Goal: Book appointment/travel/reservation

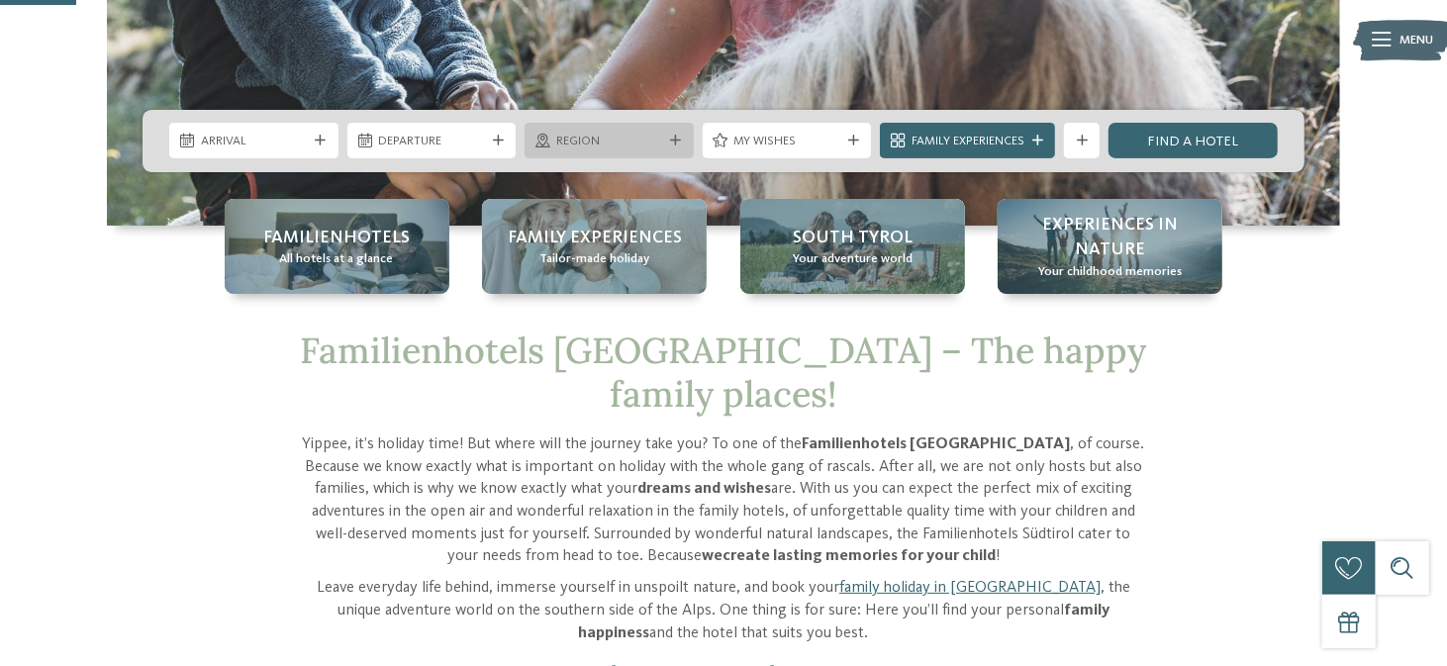
click at [639, 144] on span "Region" at bounding box center [609, 142] width 107 height 18
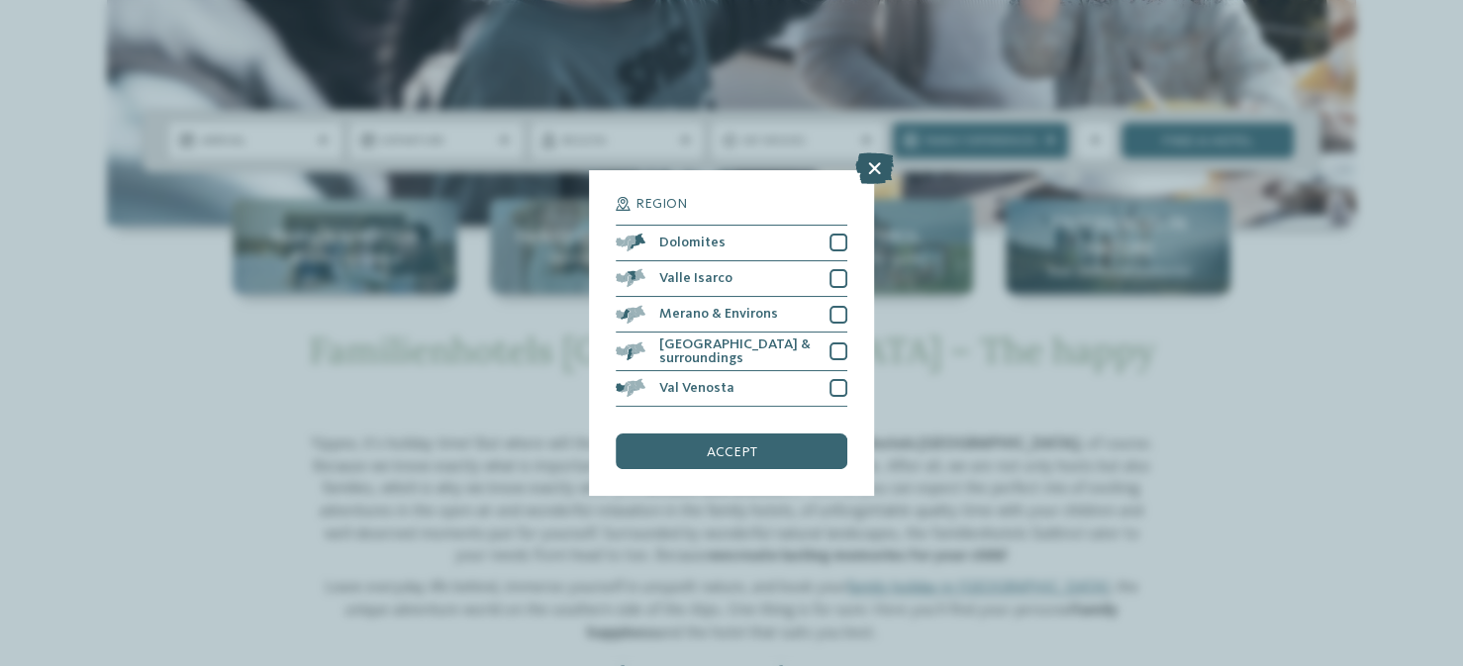
click at [872, 168] on icon at bounding box center [874, 168] width 39 height 32
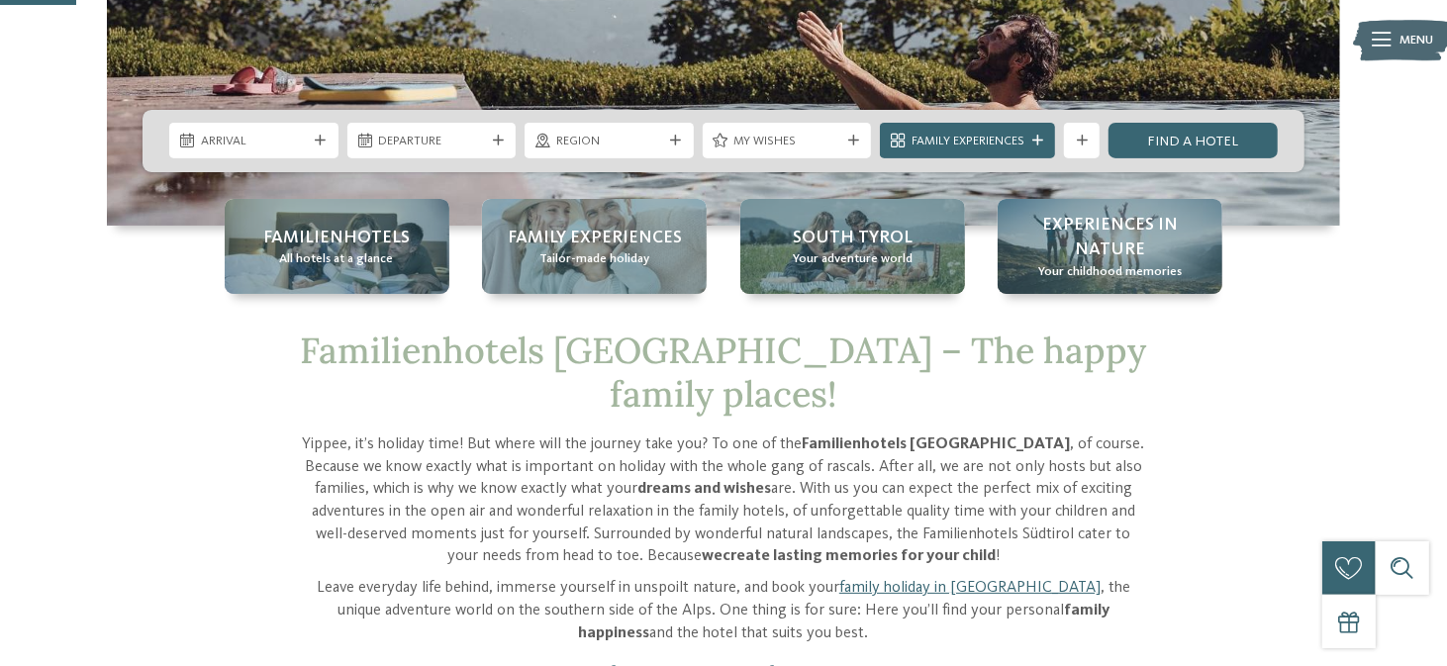
click at [1009, 142] on span "Family Experiences" at bounding box center [968, 142] width 113 height 18
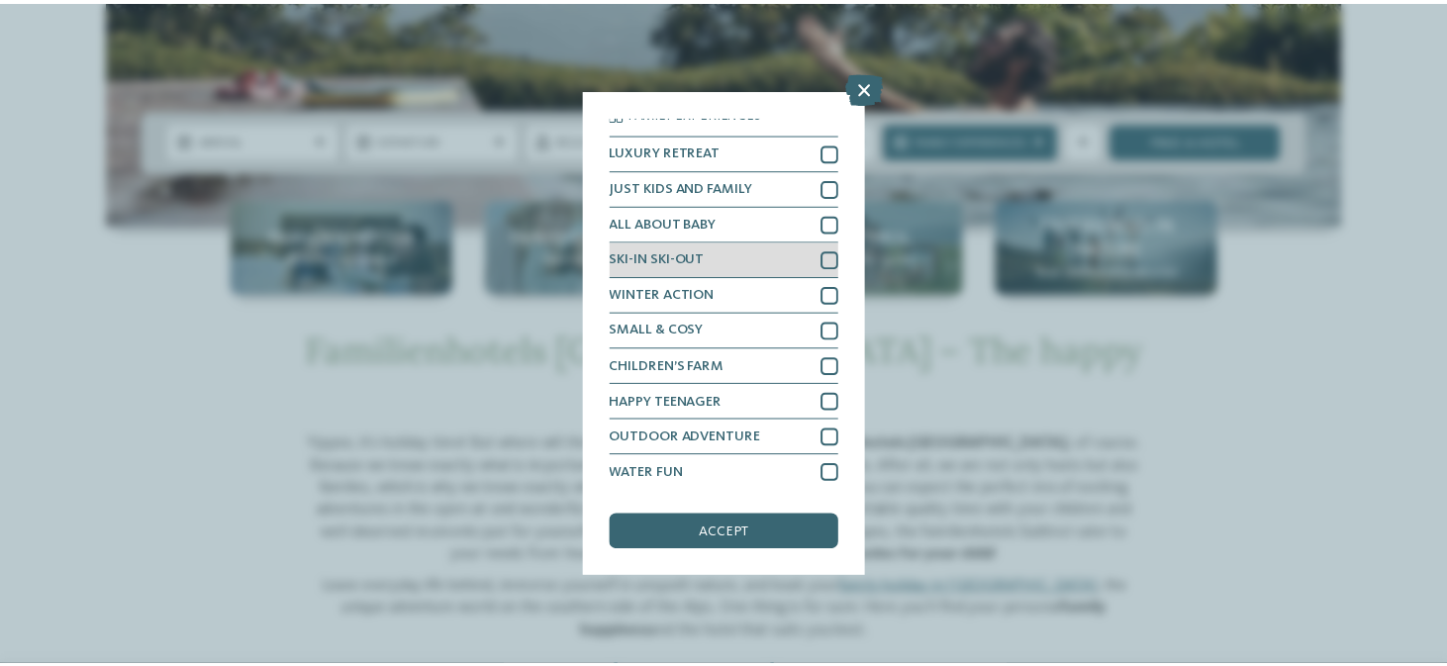
scroll to position [13, 0]
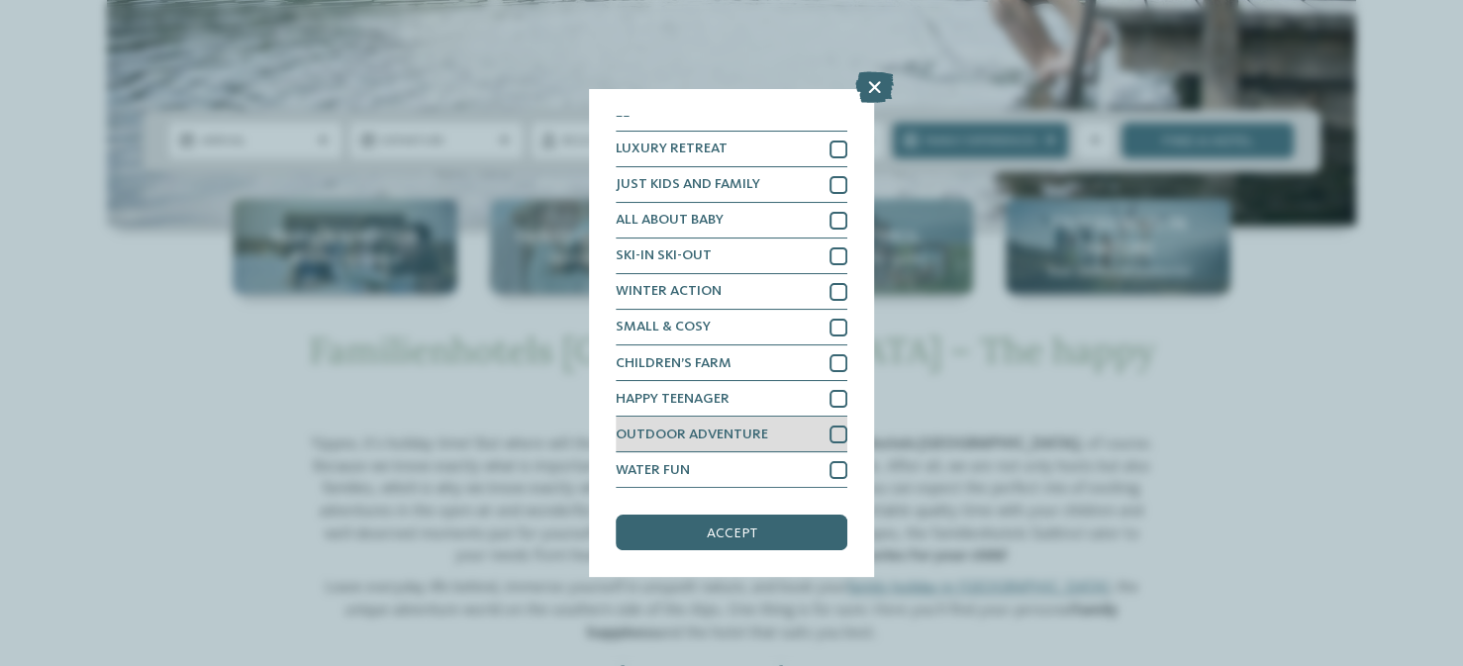
click at [829, 432] on div at bounding box center [838, 435] width 18 height 18
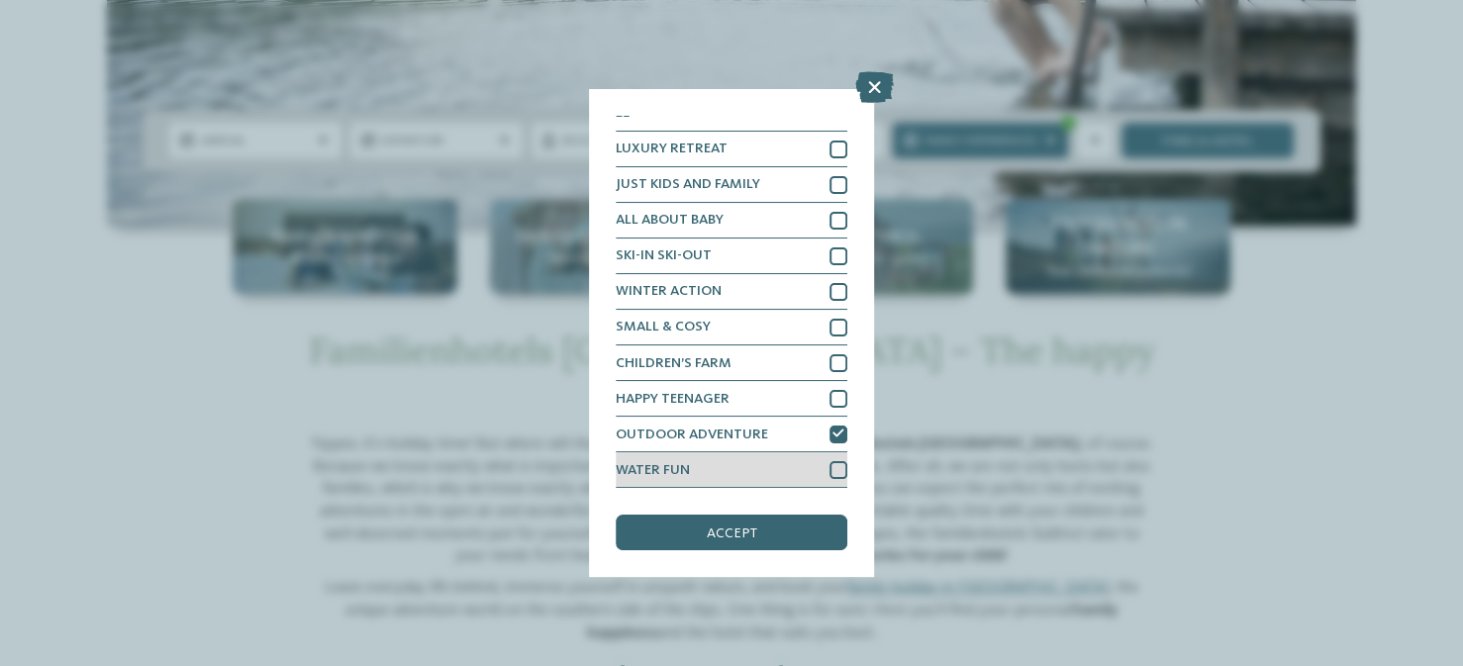
click at [829, 462] on div at bounding box center [838, 470] width 18 height 18
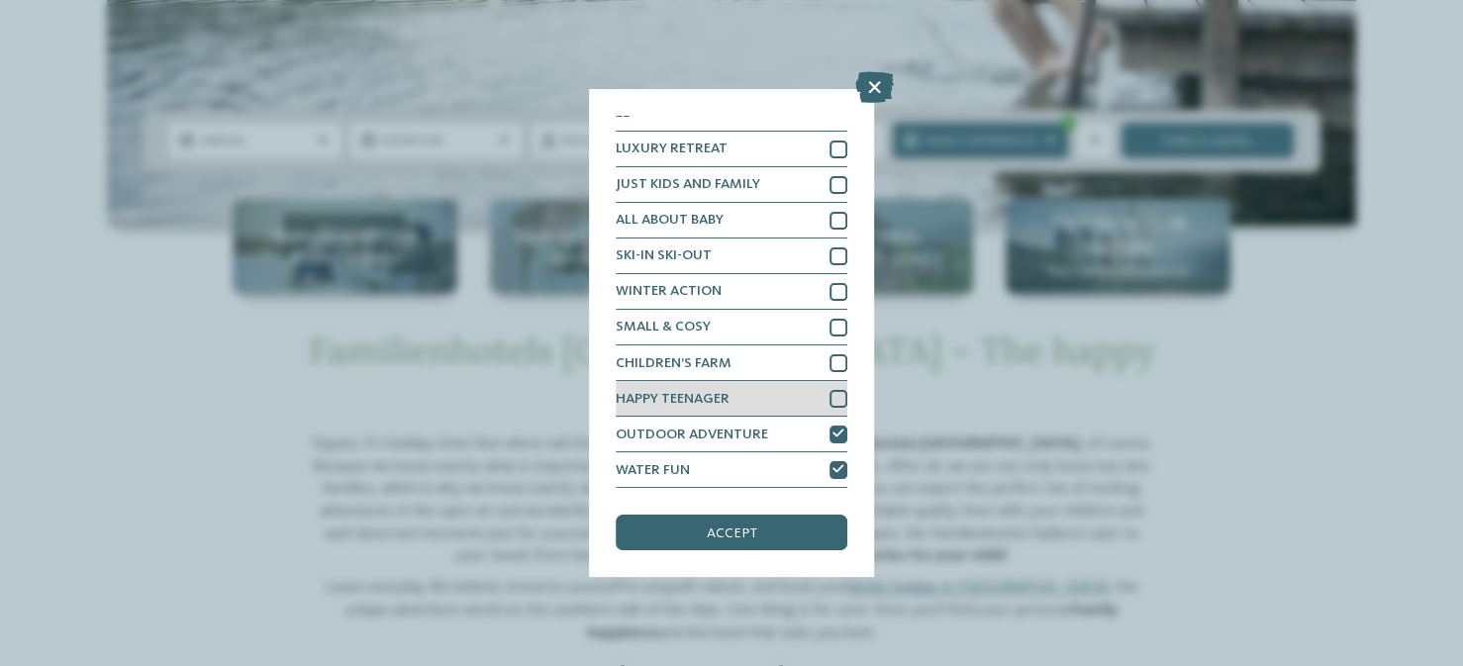
click at [829, 398] on div at bounding box center [838, 399] width 18 height 18
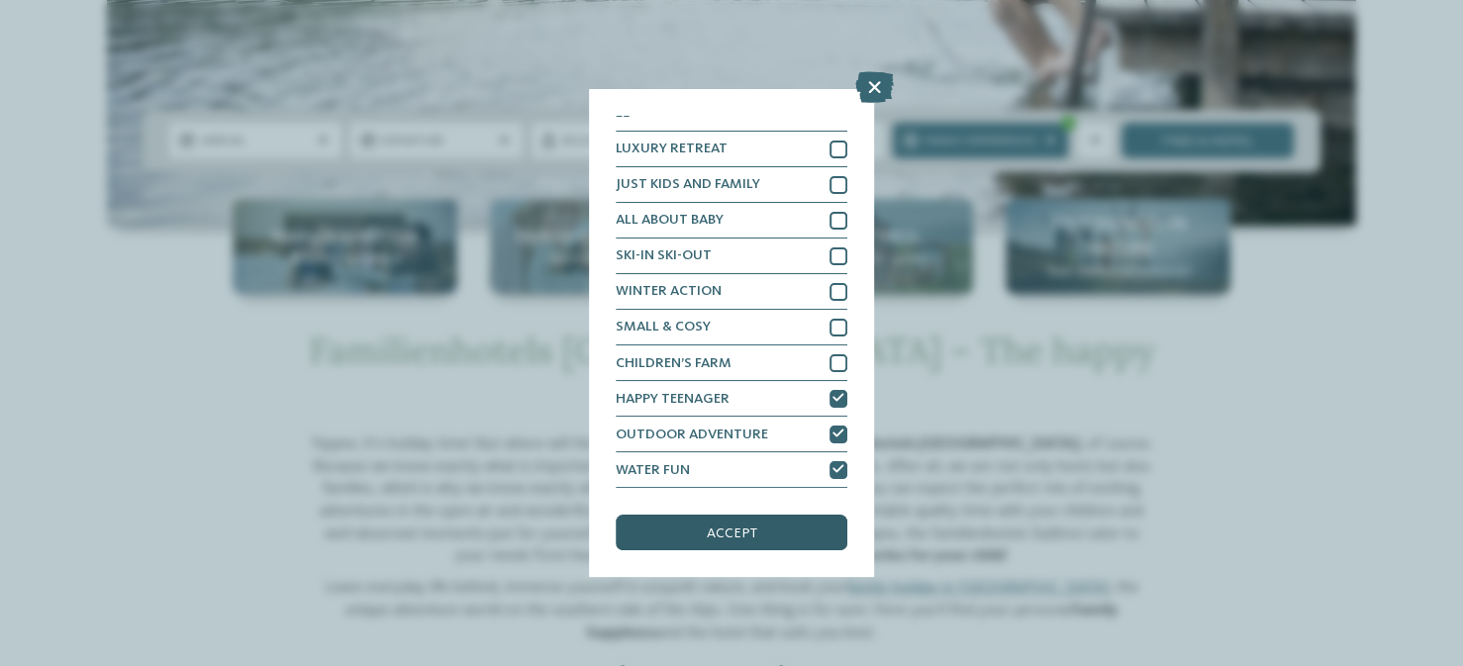
click at [773, 529] on div "accept" at bounding box center [732, 533] width 232 height 36
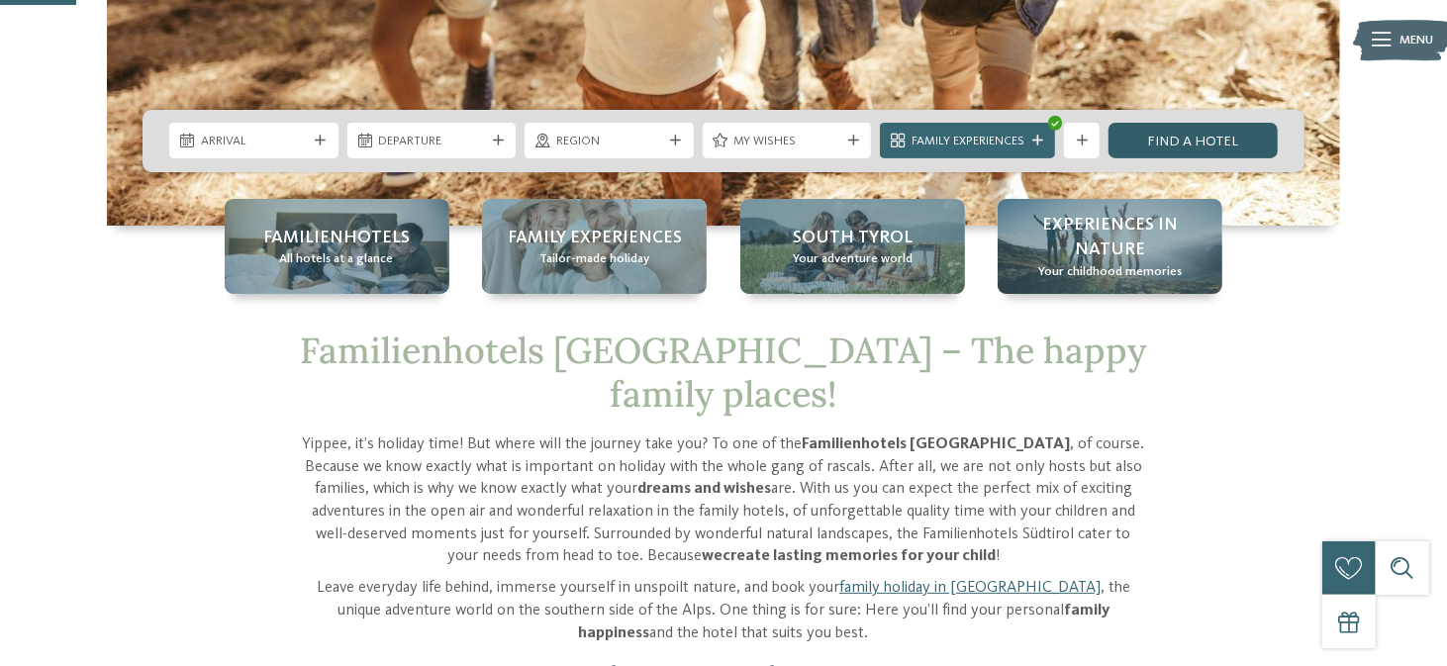
click at [1201, 136] on link "Find a hotel" at bounding box center [1193, 141] width 169 height 36
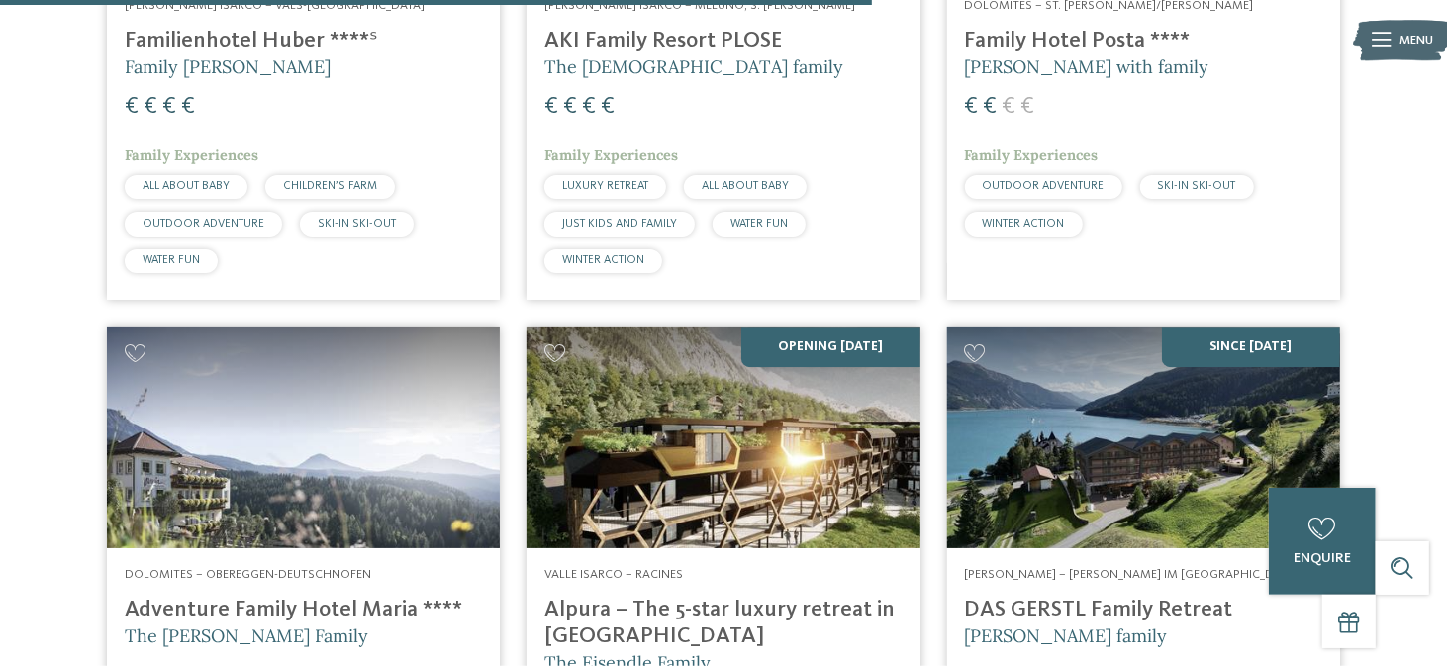
scroll to position [3401, 0]
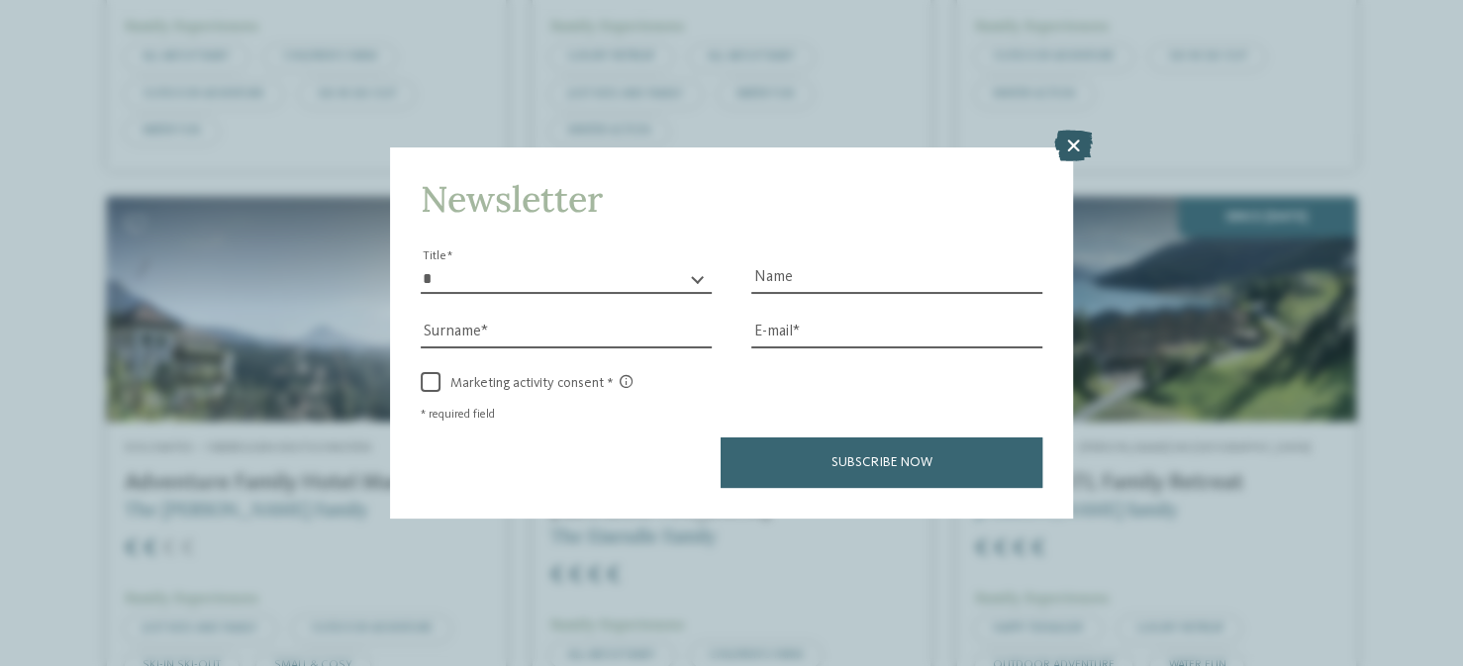
click at [1088, 142] on icon at bounding box center [1073, 146] width 39 height 32
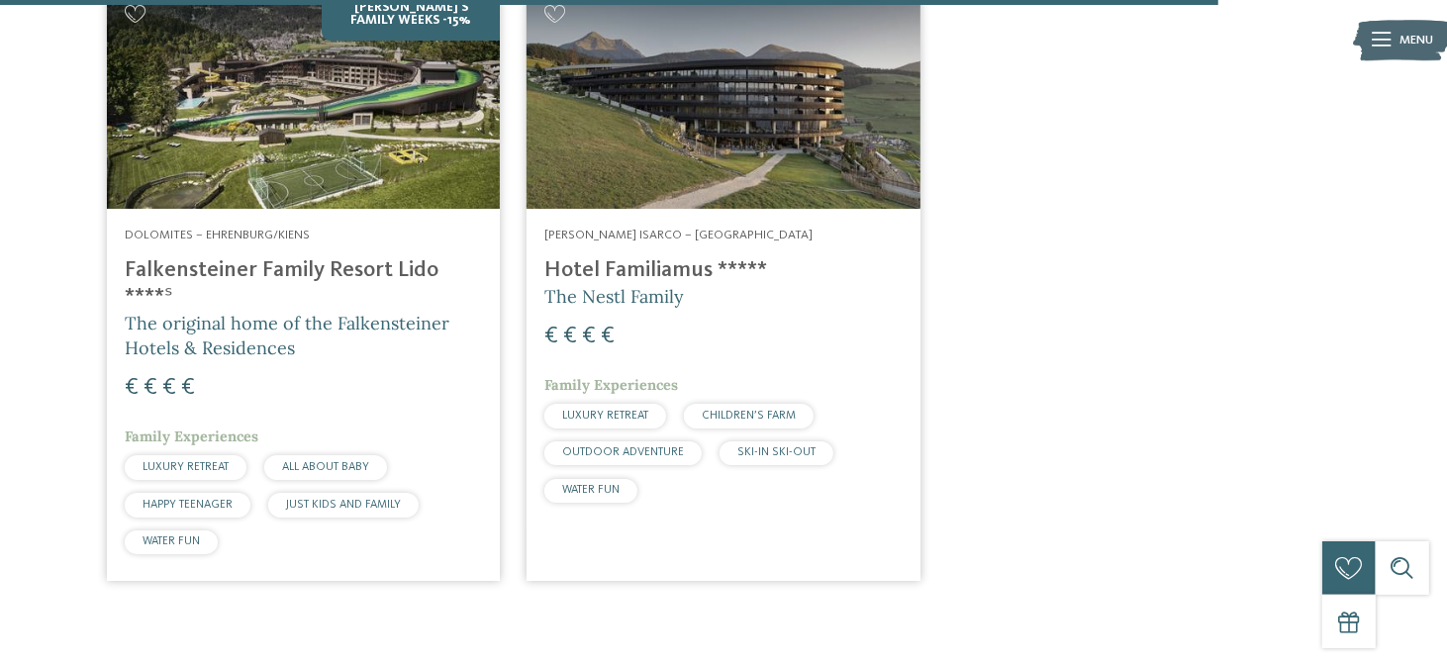
scroll to position [4751, 0]
